Goal: Task Accomplishment & Management: Complete application form

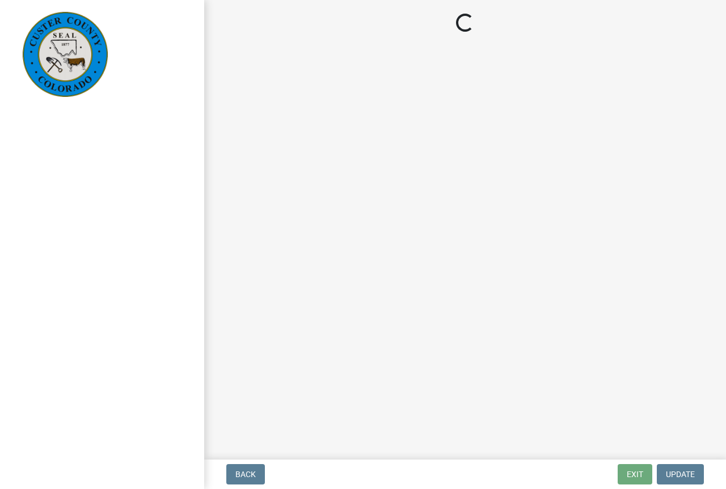
select select "cd09b013-b94f-4524-a046-a3f04ce1867e"
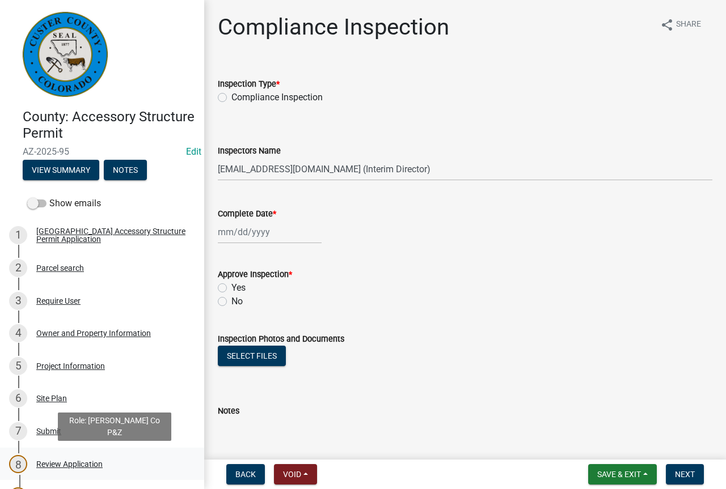
click at [70, 464] on div "Review Application" at bounding box center [69, 464] width 66 height 8
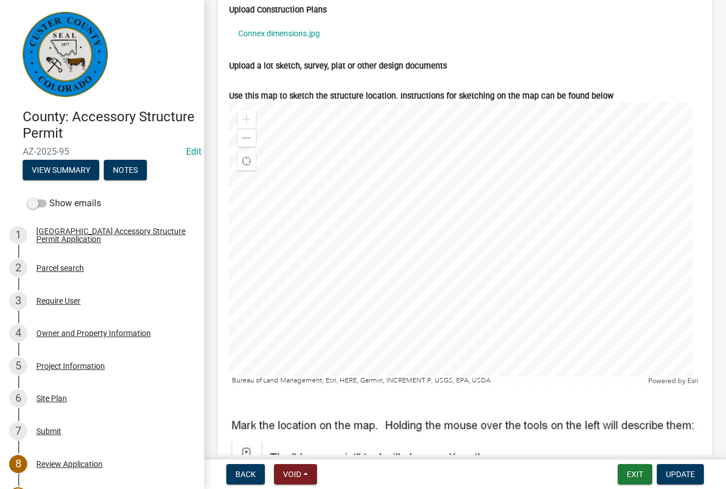
scroll to position [4252, 0]
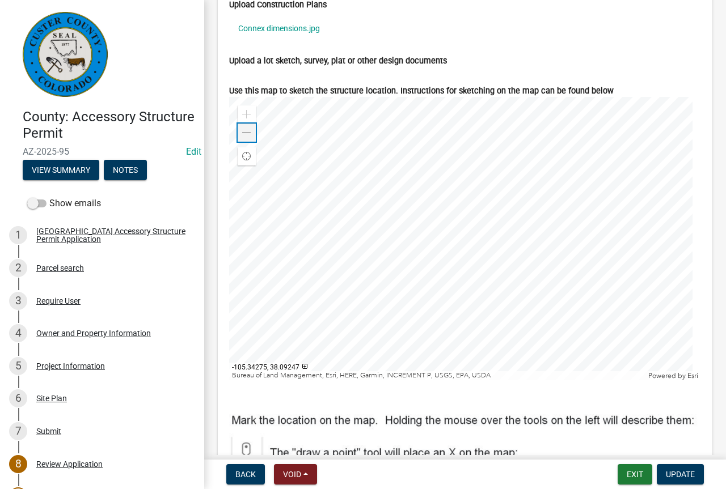
click at [249, 138] on span at bounding box center [246, 133] width 9 height 9
click at [282, 40] on link "Connex dimensions.jpg" at bounding box center [465, 28] width 472 height 26
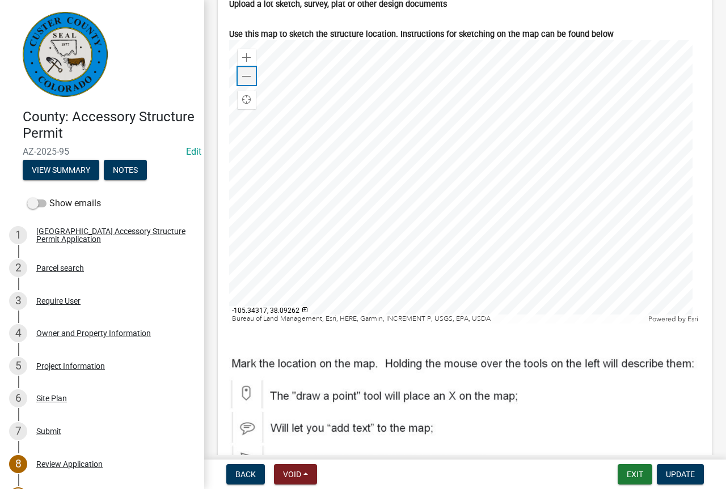
click at [245, 81] on span at bounding box center [246, 76] width 9 height 9
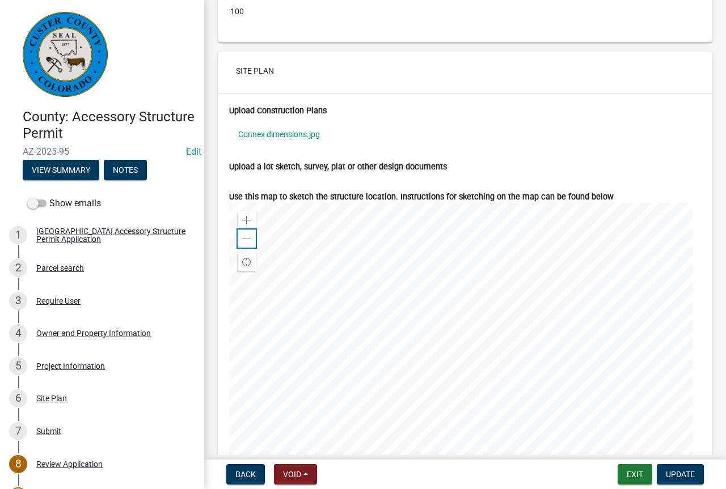
scroll to position [4176, 0]
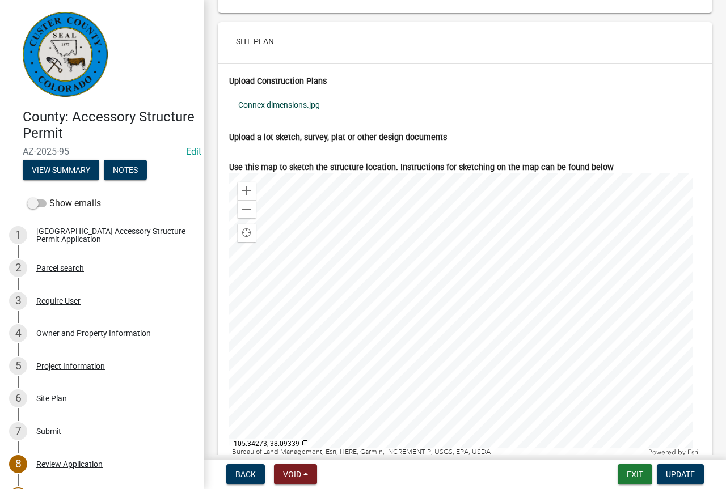
click at [300, 118] on link "Connex dimensions.jpg" at bounding box center [465, 105] width 472 height 26
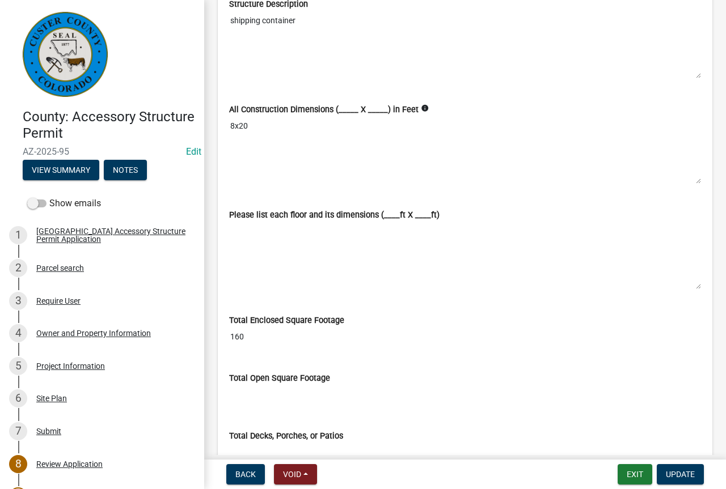
scroll to position [2318, 0]
